Goal: Information Seeking & Learning: Learn about a topic

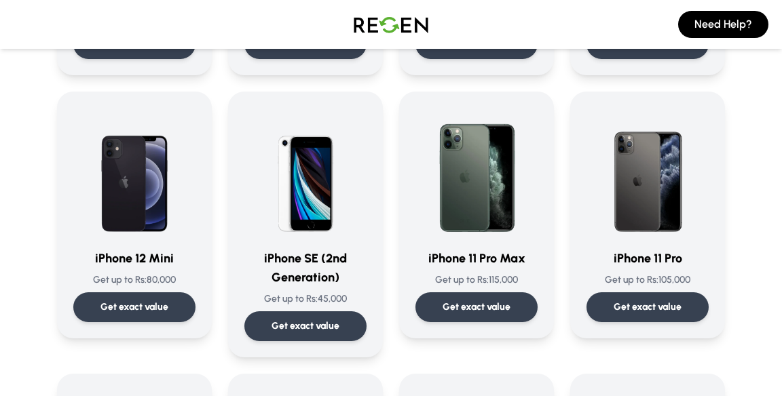
scroll to position [1136, 0]
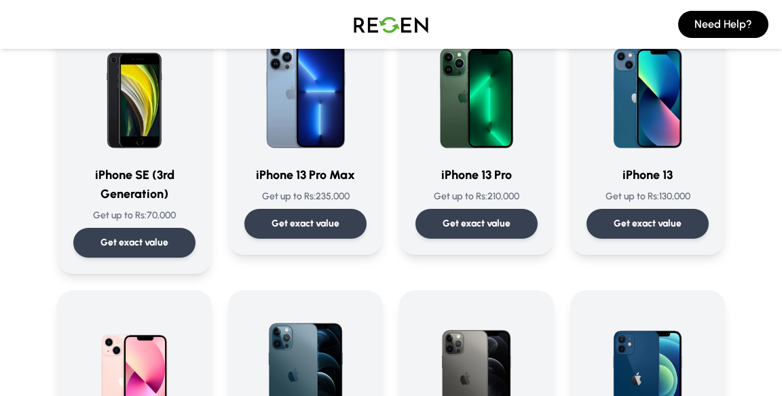
scroll to position [675, 0]
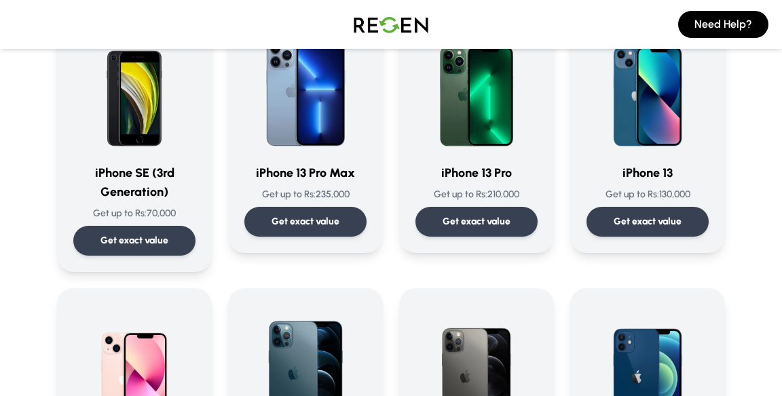
click at [463, 20] on div "Need Help?" at bounding box center [391, 24] width 782 height 49
click at [741, 13] on button "Need Help?" at bounding box center [723, 24] width 90 height 27
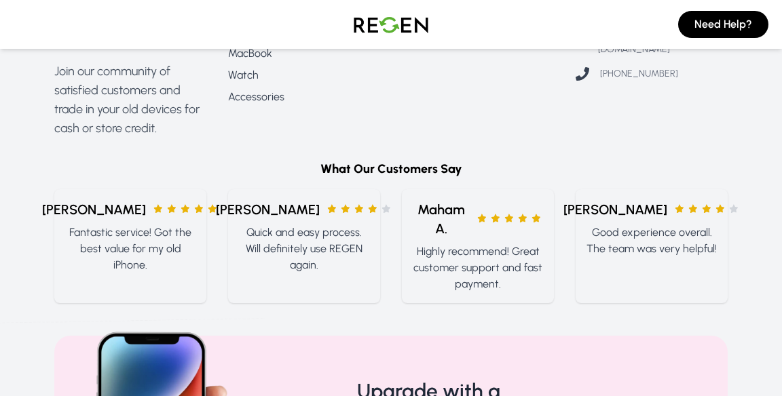
scroll to position [1337, 0]
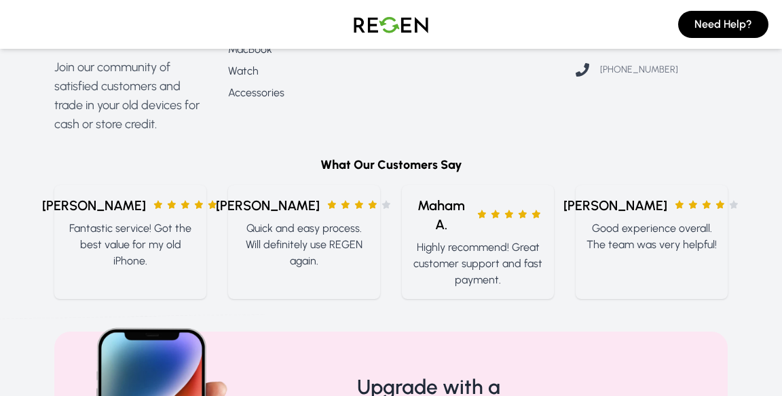
click at [719, 35] on button "Need Help?" at bounding box center [723, 24] width 90 height 27
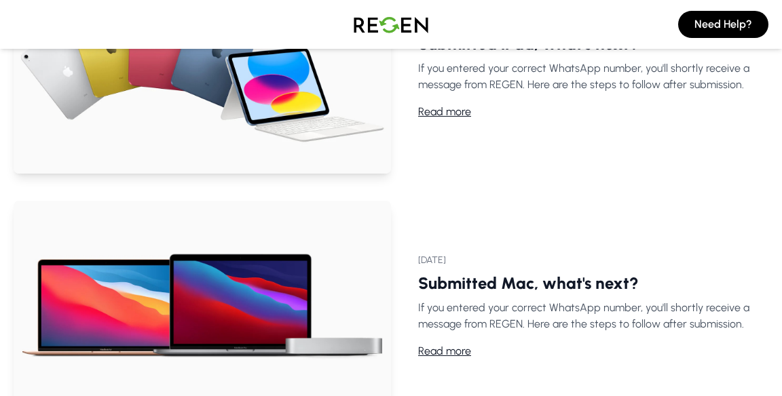
scroll to position [65, 0]
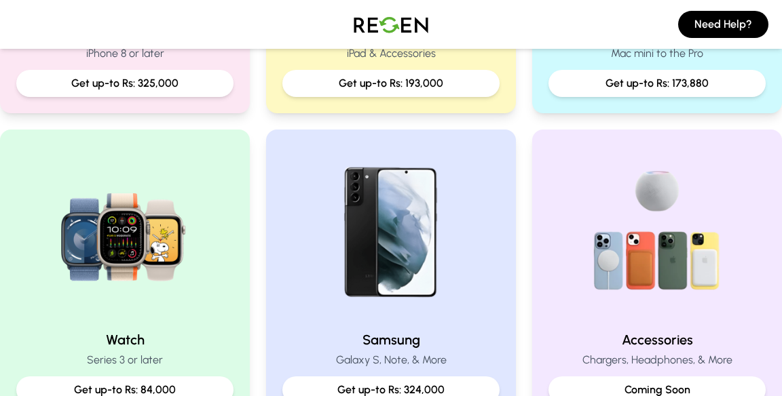
scroll to position [514, 0]
